Goal: Task Accomplishment & Management: Manage account settings

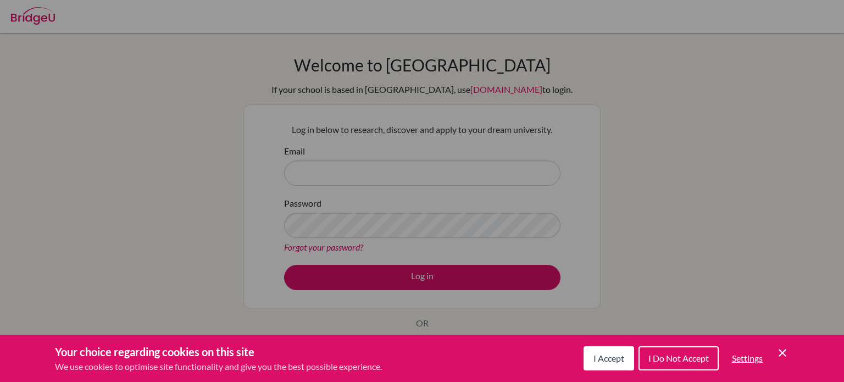
scroll to position [114, 0]
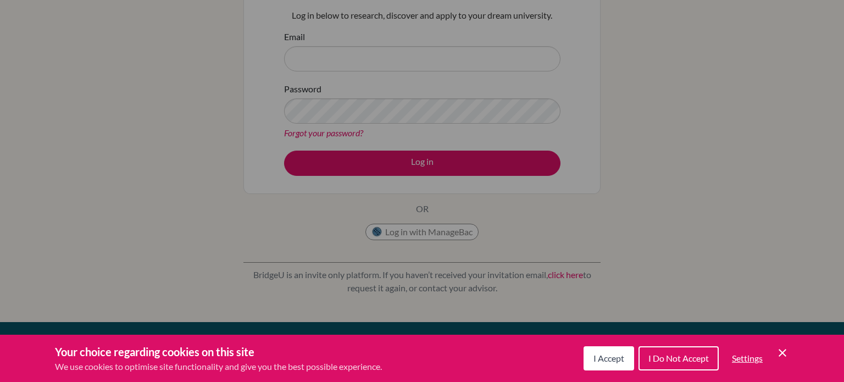
click at [610, 356] on span "I Accept" at bounding box center [609, 358] width 31 height 10
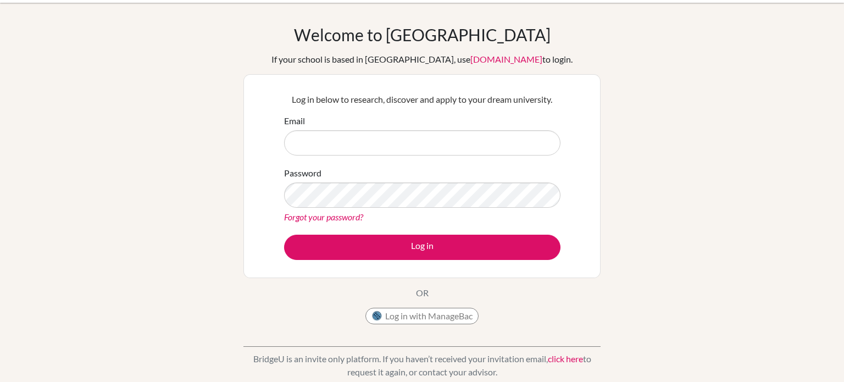
scroll to position [42, 0]
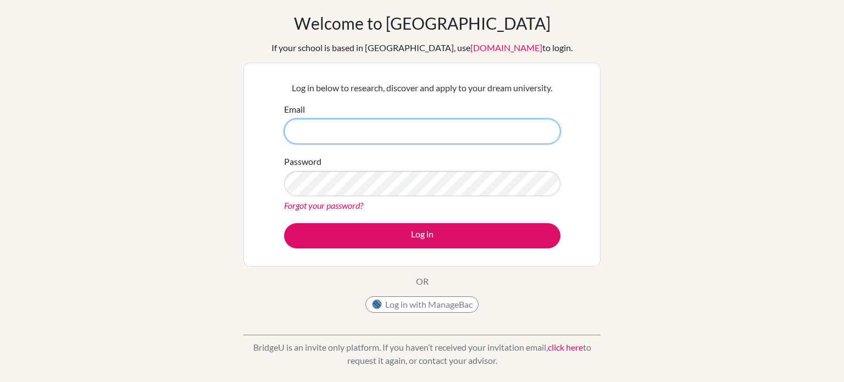
click at [502, 132] on input "Email" at bounding box center [422, 131] width 276 height 25
type input "[EMAIL_ADDRESS][DOMAIN_NAME]"
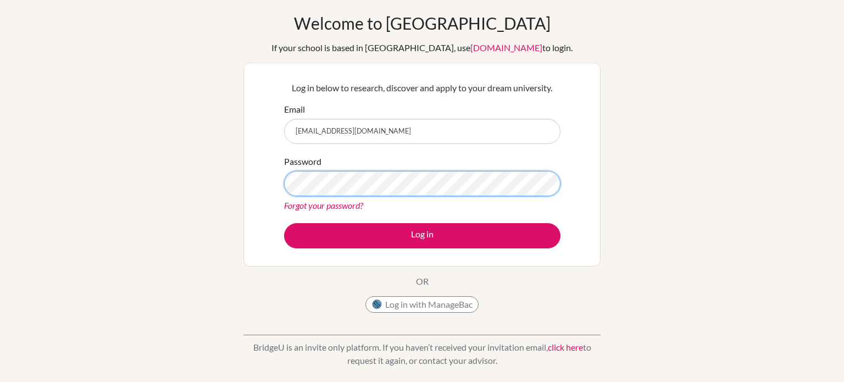
click at [284, 223] on button "Log in" at bounding box center [422, 235] width 276 height 25
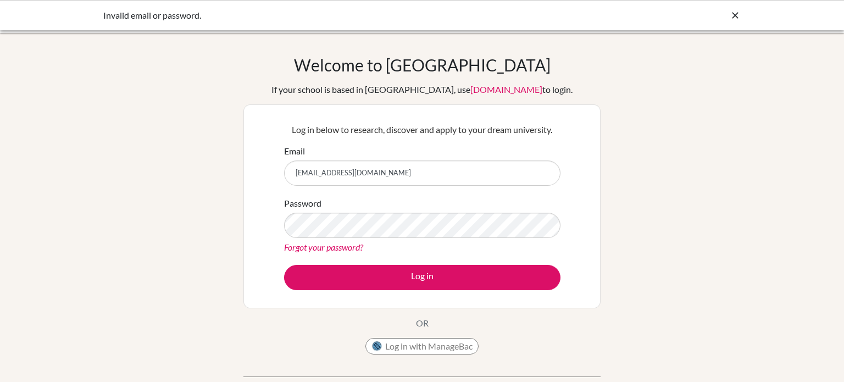
click at [346, 248] on link "Forgot your password?" at bounding box center [323, 247] width 79 height 10
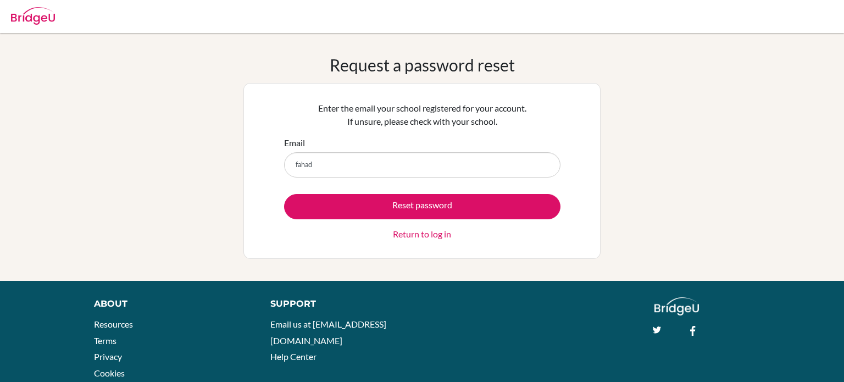
type input "[EMAIL_ADDRESS][DOMAIN_NAME]"
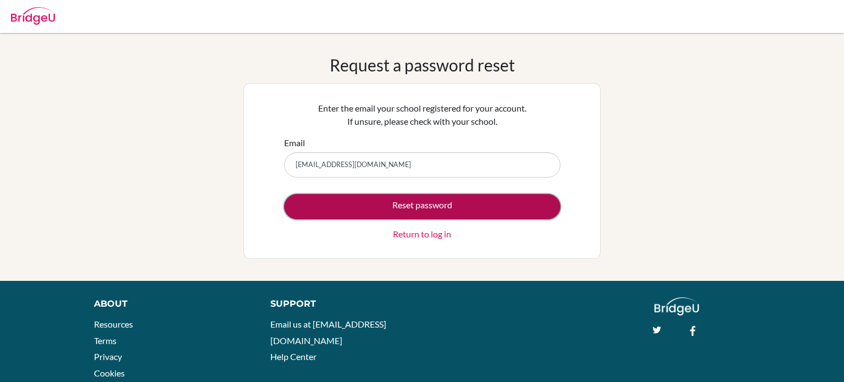
click at [436, 217] on button "Reset password" at bounding box center [422, 206] width 276 height 25
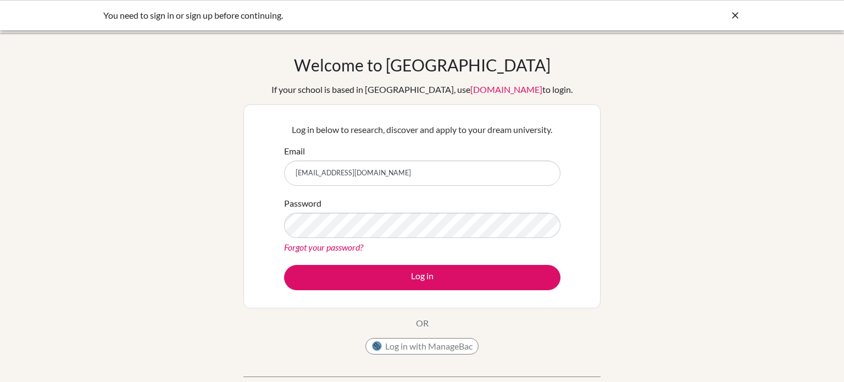
type input "[EMAIL_ADDRESS][DOMAIN_NAME]"
click at [284, 265] on button "Log in" at bounding box center [422, 277] width 276 height 25
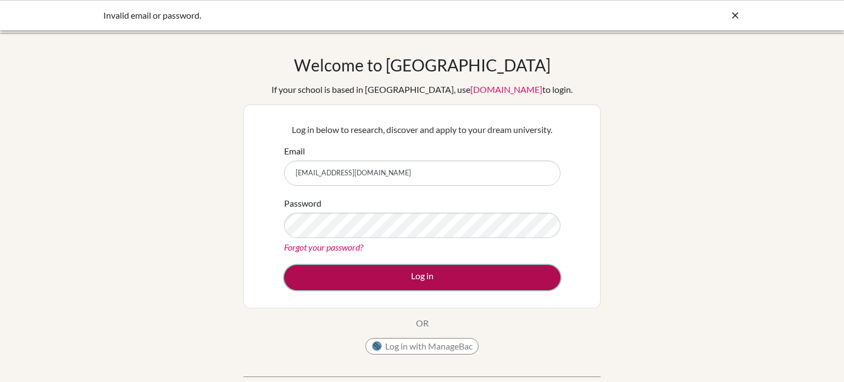
click at [420, 280] on button "Log in" at bounding box center [422, 277] width 276 height 25
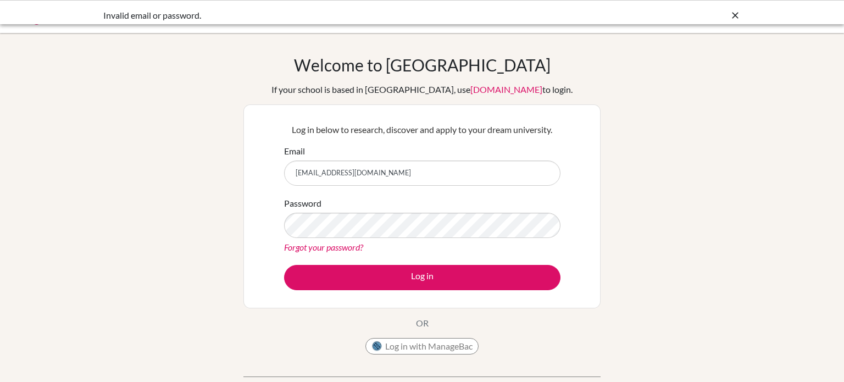
click at [337, 242] on link "Forgot your password?" at bounding box center [323, 247] width 79 height 10
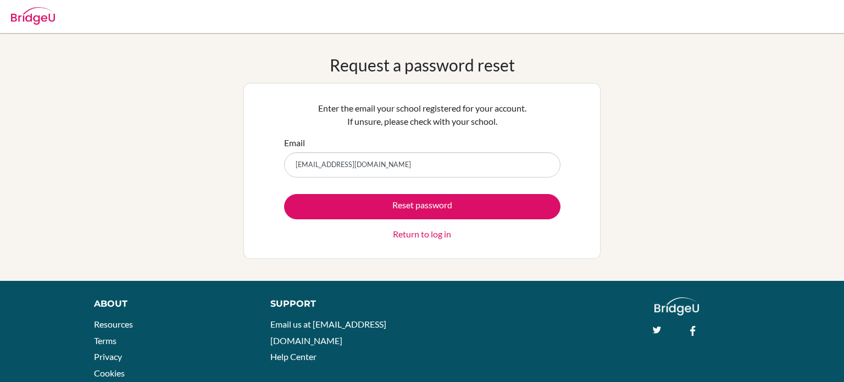
type input "[EMAIL_ADDRESS][DOMAIN_NAME]"
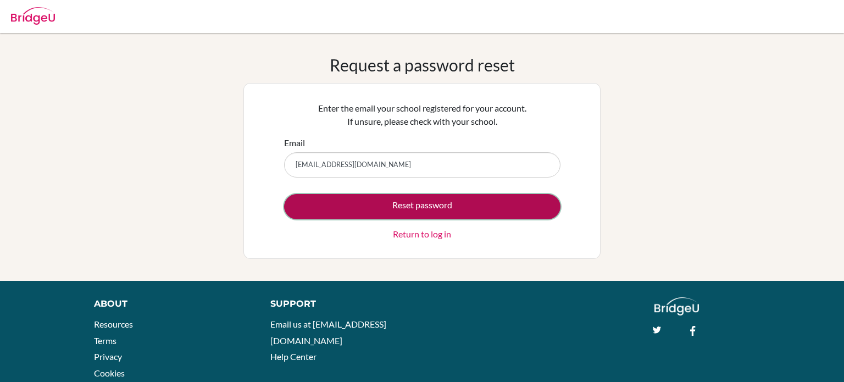
click at [512, 201] on button "Reset password" at bounding box center [422, 206] width 276 height 25
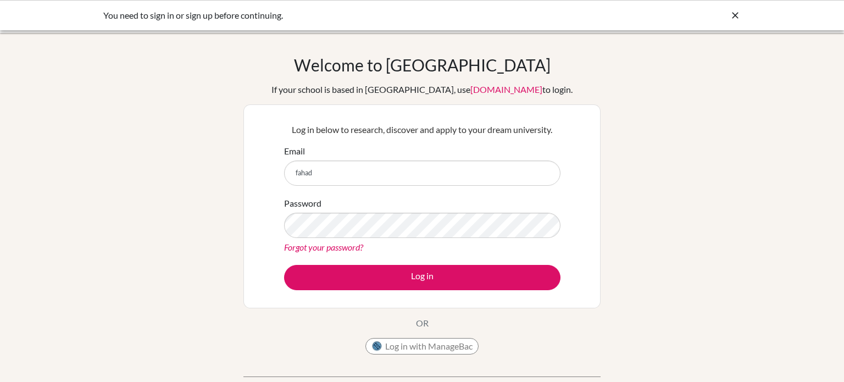
type input "[EMAIL_ADDRESS][DOMAIN_NAME]"
click at [329, 246] on link "Forgot your password?" at bounding box center [323, 247] width 79 height 10
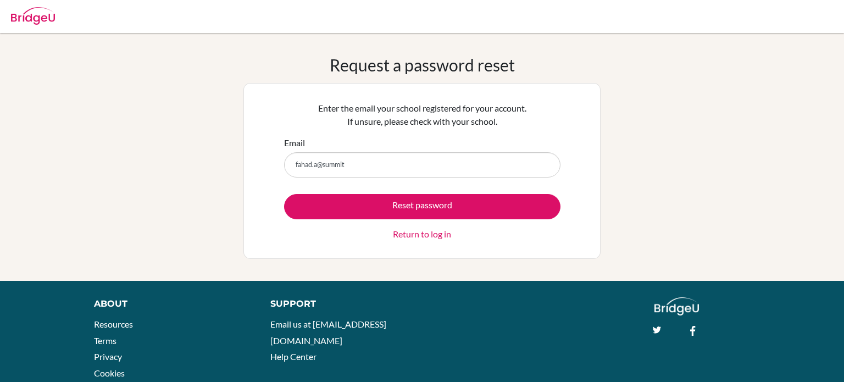
type input "Fahad.a@summitschool.ae"
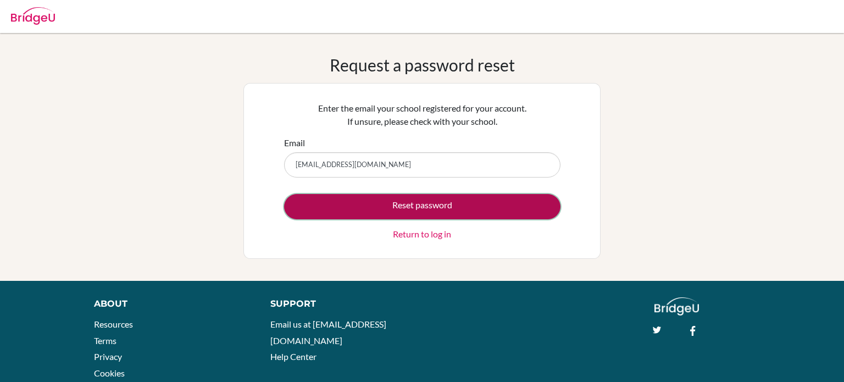
click at [457, 204] on button "Reset password" at bounding box center [422, 206] width 276 height 25
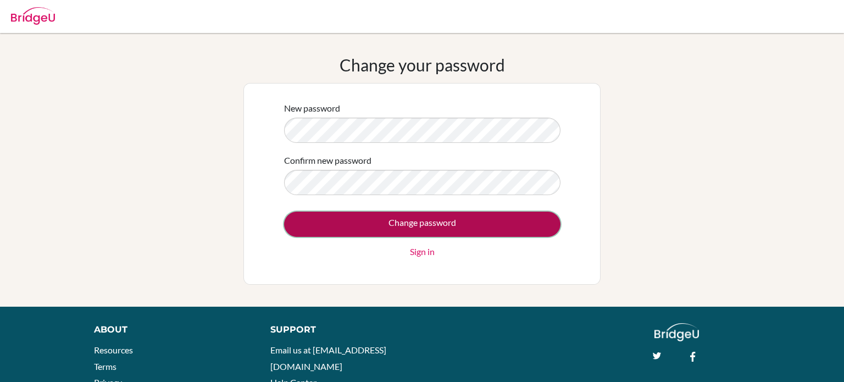
click at [492, 219] on input "Change password" at bounding box center [422, 224] width 276 height 25
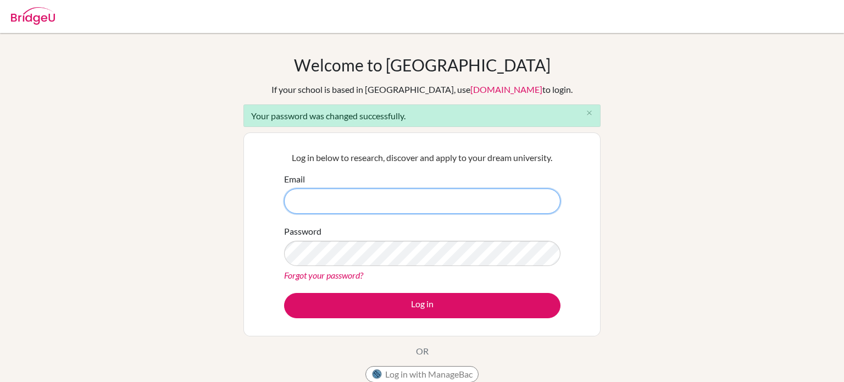
type input "[EMAIL_ADDRESS][DOMAIN_NAME]"
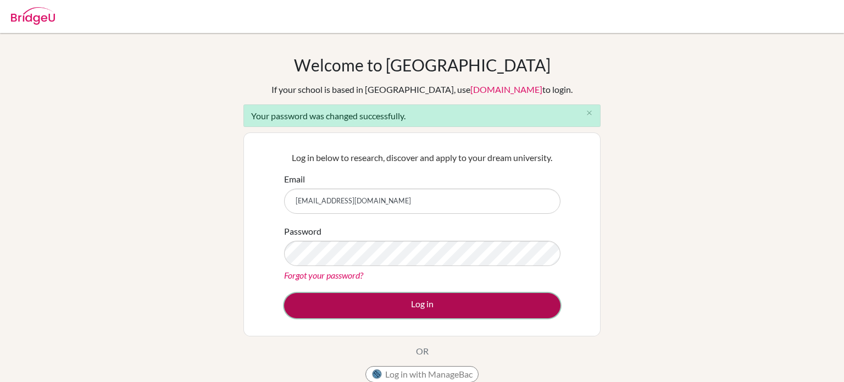
click at [455, 312] on button "Log in" at bounding box center [422, 305] width 276 height 25
